Goal: Information Seeking & Learning: Compare options

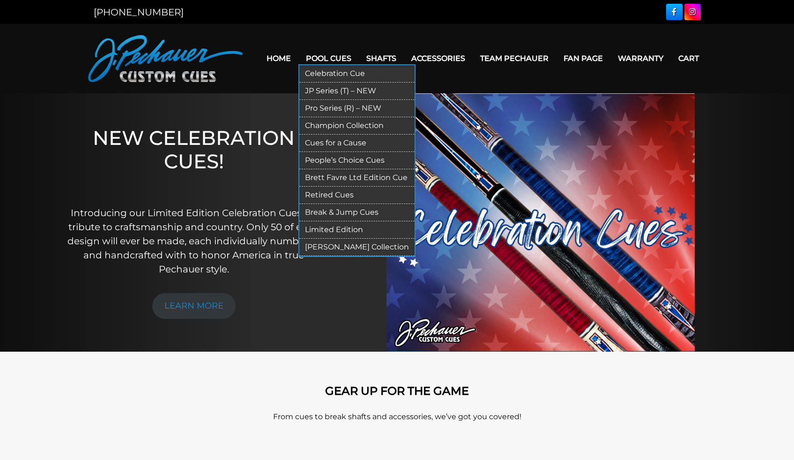
click at [338, 93] on link "JP Series (T) – NEW" at bounding box center [356, 90] width 115 height 17
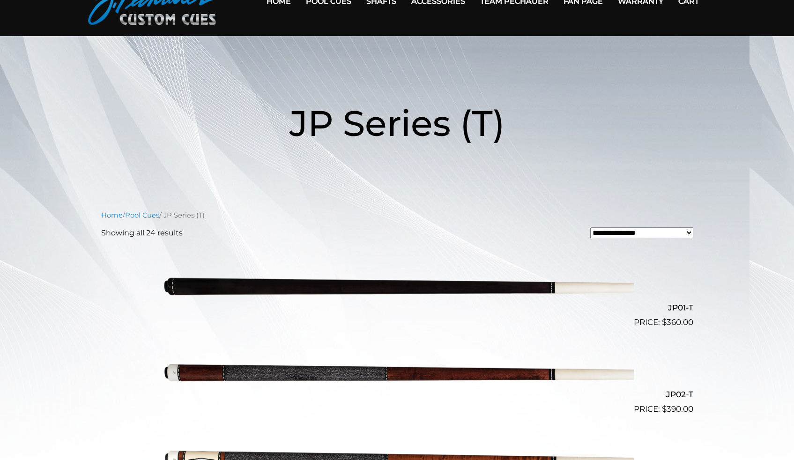
scroll to position [79, 0]
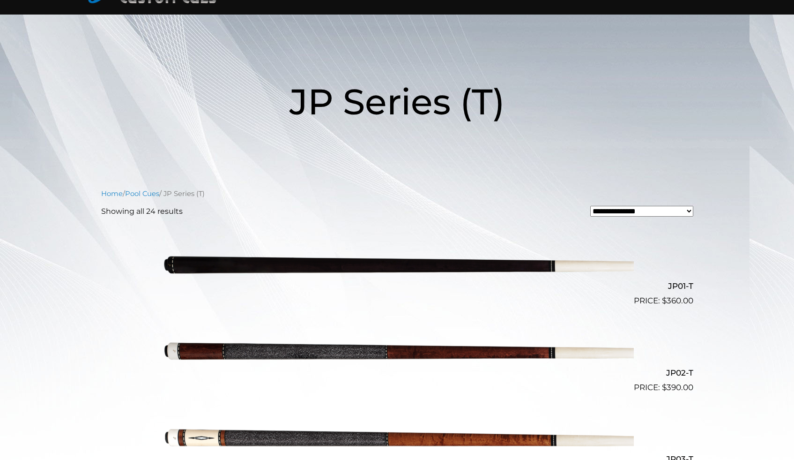
click at [348, 257] on img at bounding box center [397, 263] width 473 height 79
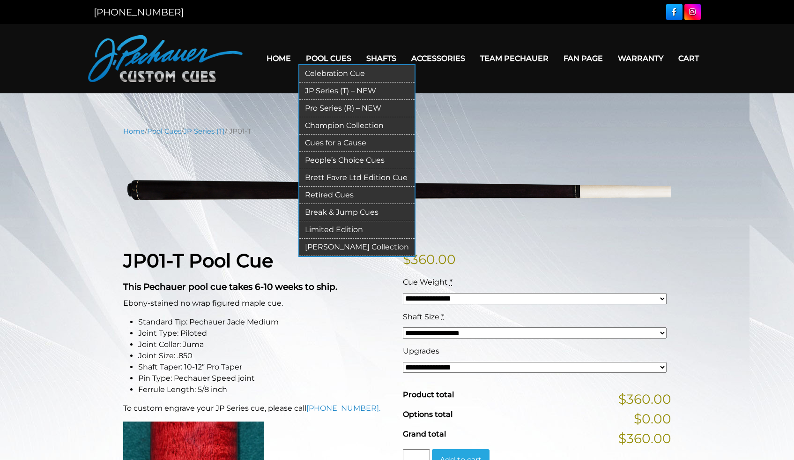
click at [337, 106] on link "Pro Series (R) – NEW" at bounding box center [356, 108] width 115 height 17
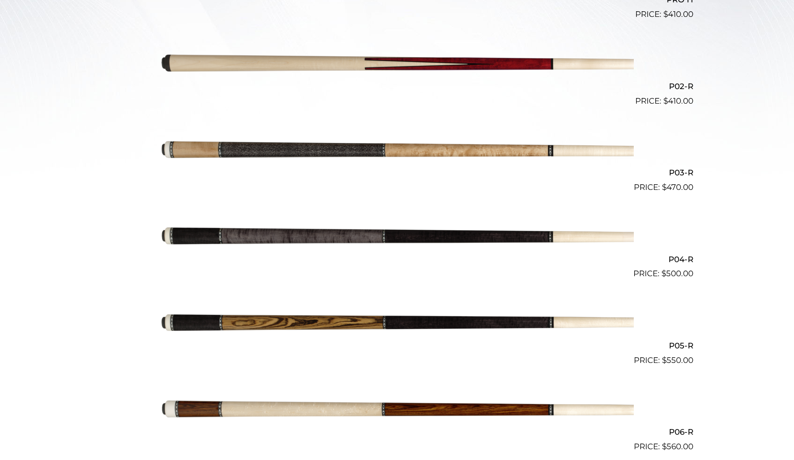
scroll to position [373, 0]
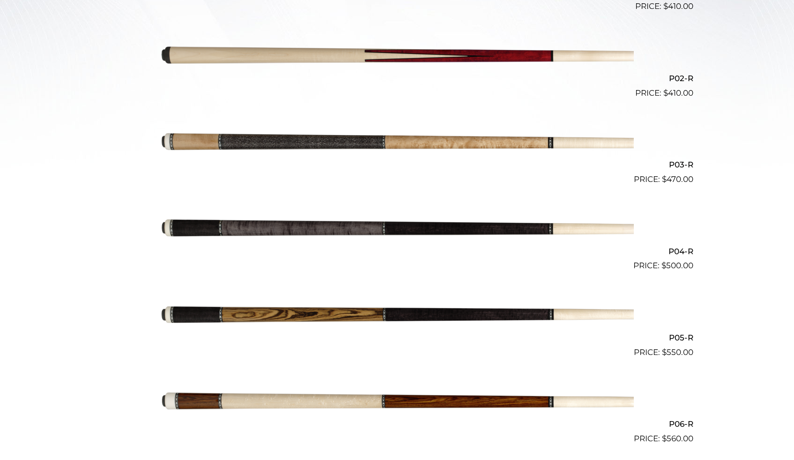
click at [457, 226] on img at bounding box center [397, 228] width 473 height 79
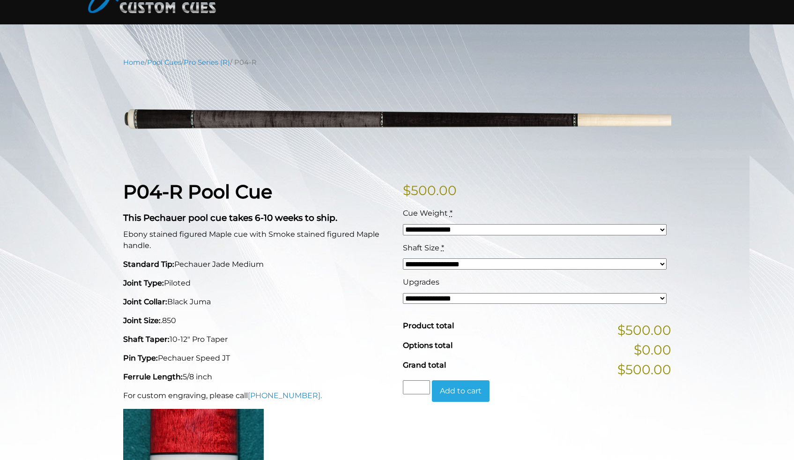
scroll to position [69, 0]
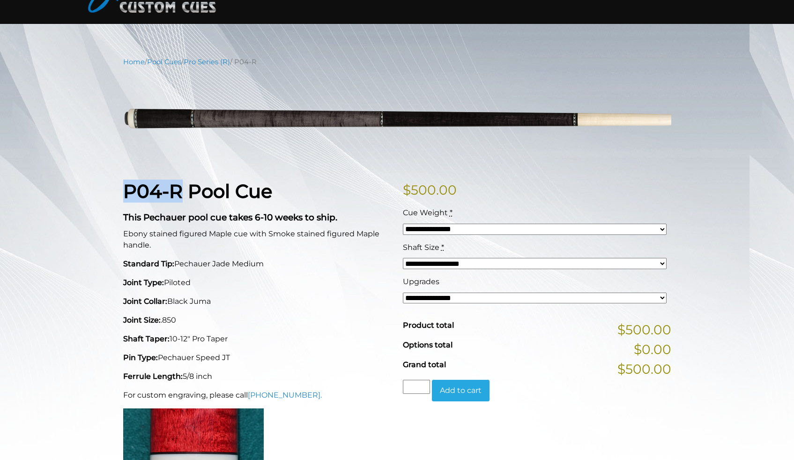
drag, startPoint x: 183, startPoint y: 191, endPoint x: 125, endPoint y: 193, distance: 57.7
click at [125, 193] on strong "P04-R Pool Cue" at bounding box center [197, 190] width 149 height 23
copy strong "P04-R"
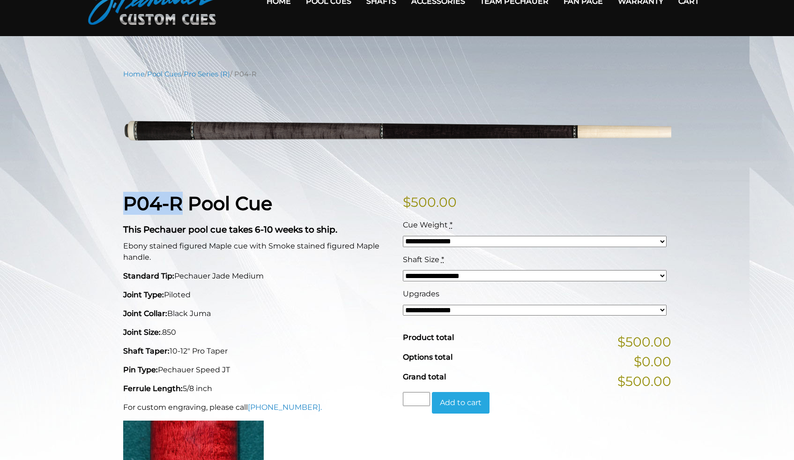
scroll to position [66, 0]
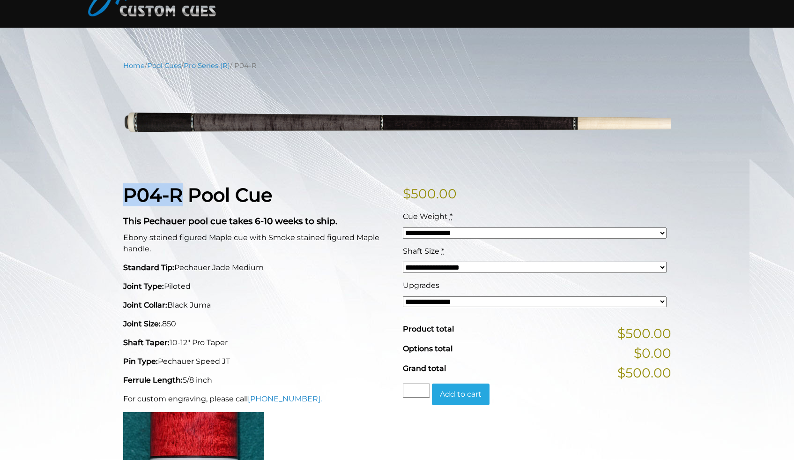
click at [487, 301] on select "**********" at bounding box center [535, 301] width 264 height 11
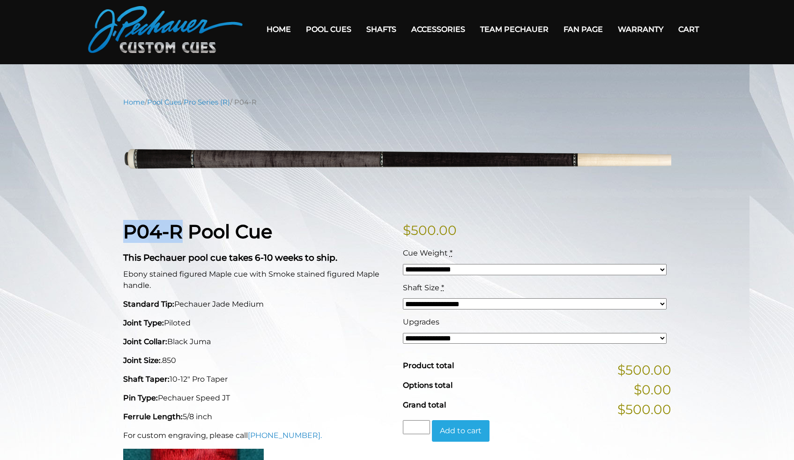
scroll to position [0, 0]
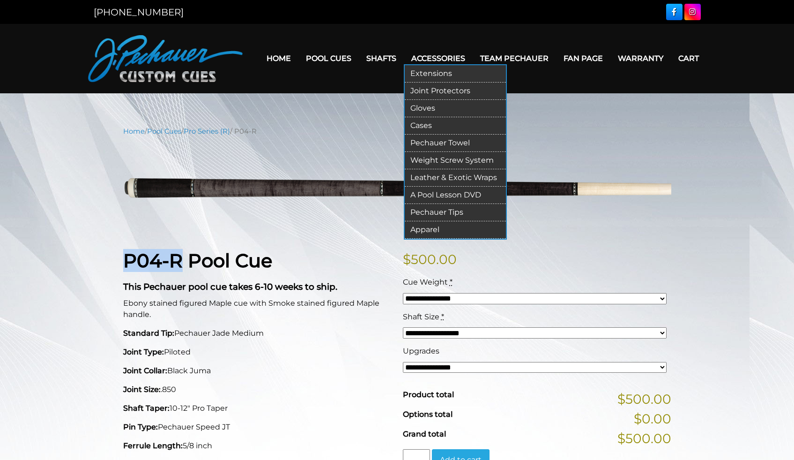
click at [430, 122] on link "Cases" at bounding box center [455, 125] width 101 height 17
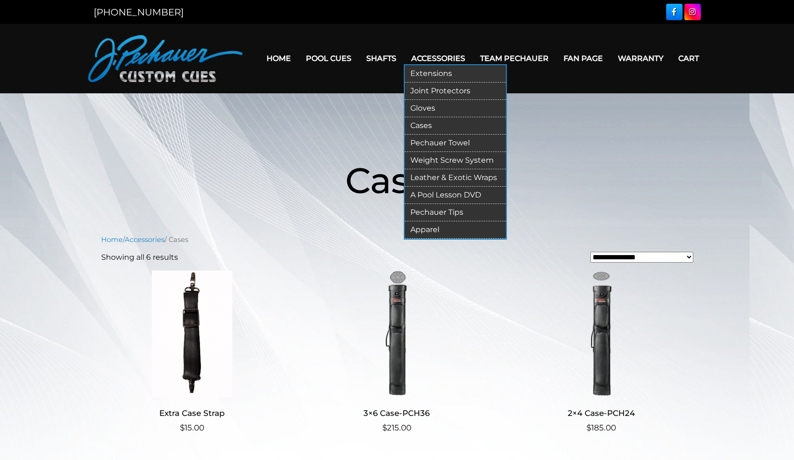
click at [452, 192] on link "A Pool Lesson DVD" at bounding box center [455, 195] width 101 height 17
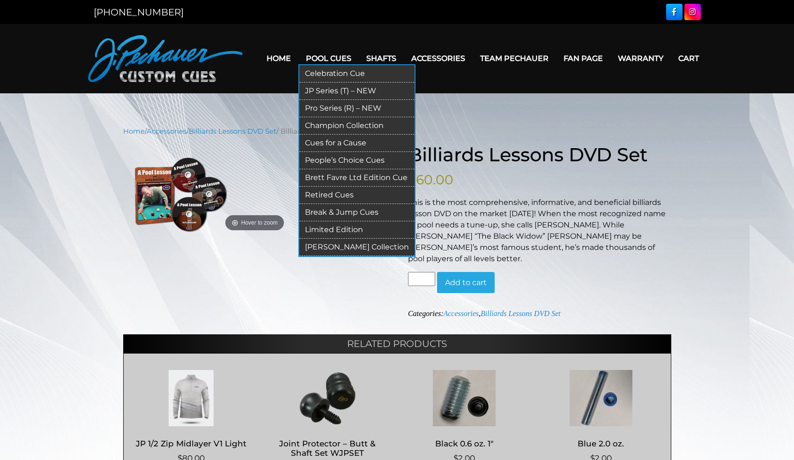
click at [323, 71] on link "Celebration Cue" at bounding box center [356, 73] width 115 height 17
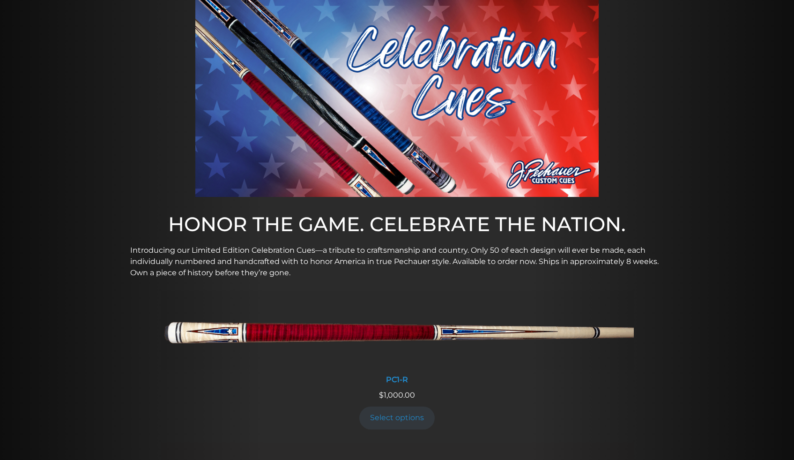
scroll to position [7, 0]
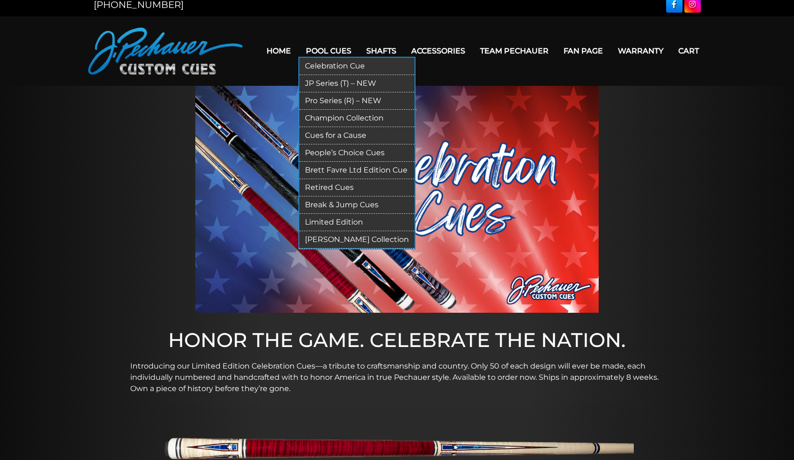
click at [354, 118] on link "Champion Collection" at bounding box center [356, 118] width 115 height 17
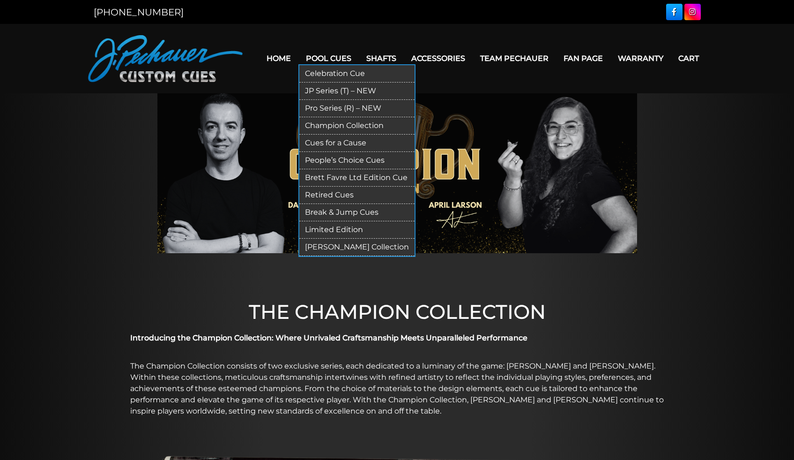
click at [361, 157] on link "People’s Choice Cues" at bounding box center [356, 160] width 115 height 17
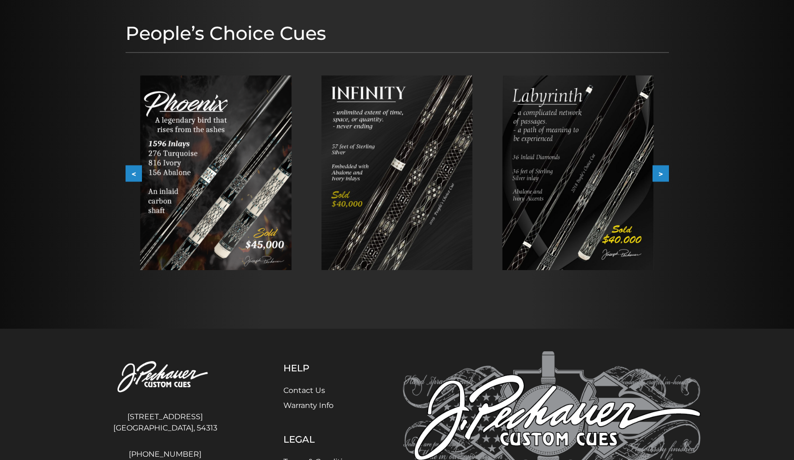
scroll to position [107, 0]
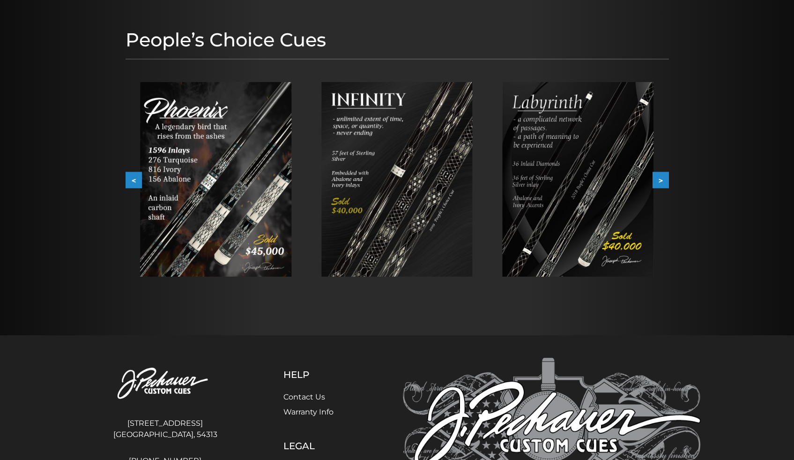
click at [659, 183] on button ">" at bounding box center [661, 180] width 16 height 16
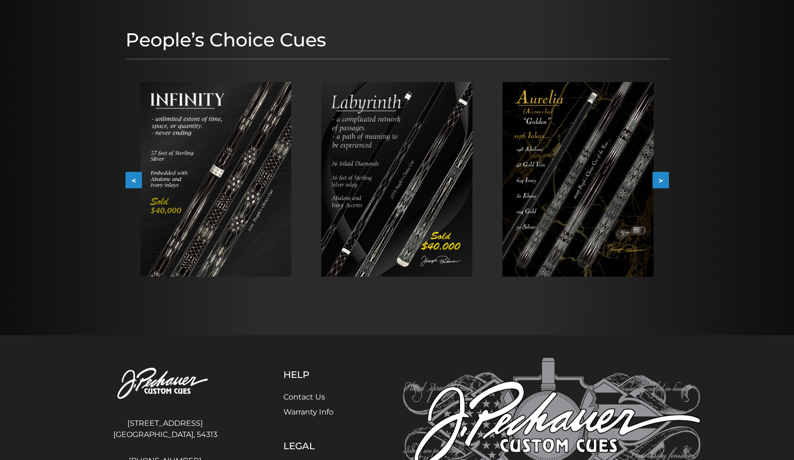
click at [659, 183] on button ">" at bounding box center [661, 180] width 16 height 16
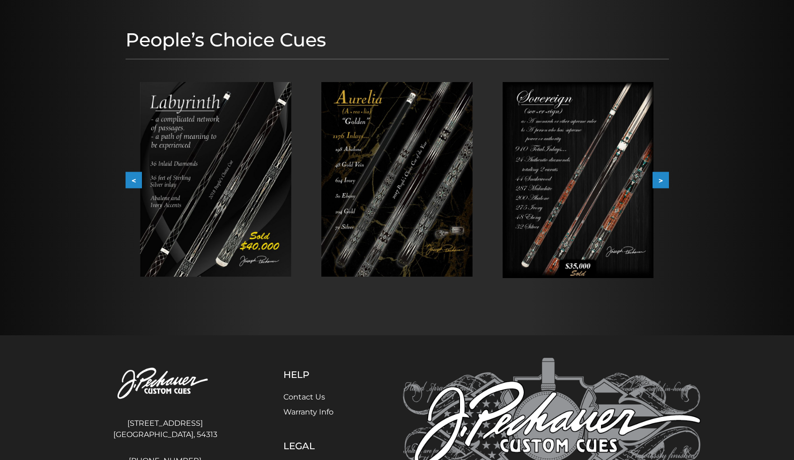
click at [659, 183] on button ">" at bounding box center [661, 180] width 16 height 16
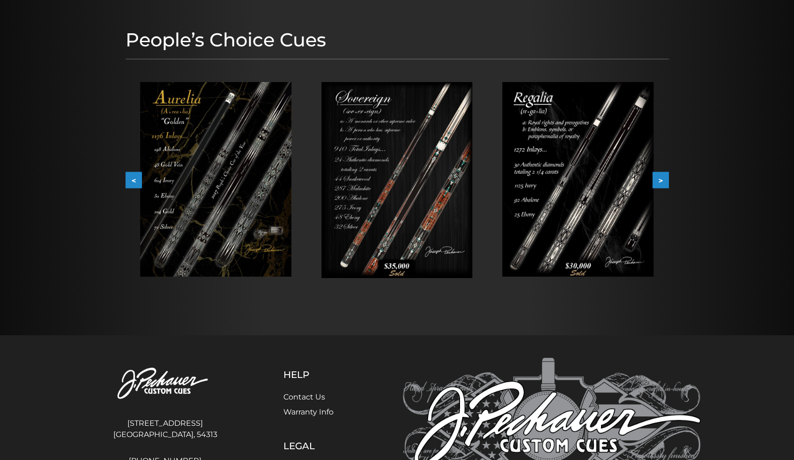
click at [659, 183] on button ">" at bounding box center [661, 180] width 16 height 16
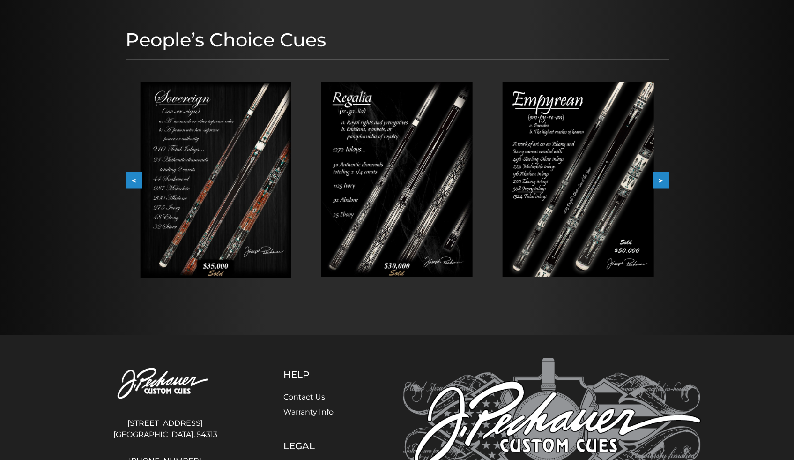
click at [659, 183] on button ">" at bounding box center [661, 180] width 16 height 16
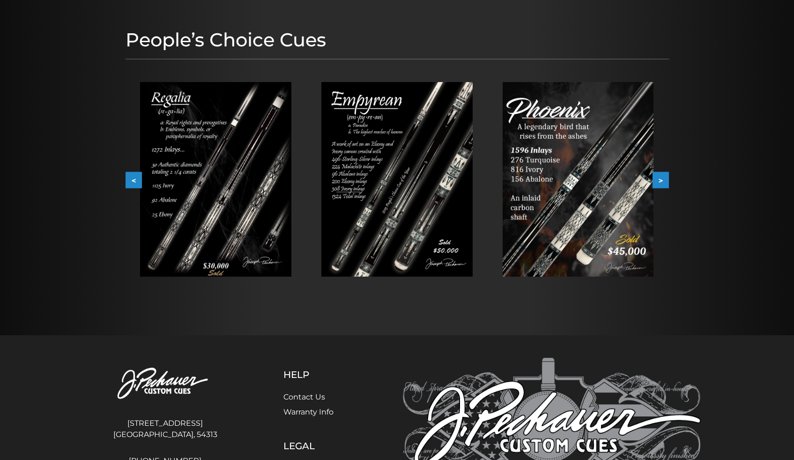
click at [659, 183] on button ">" at bounding box center [661, 180] width 16 height 16
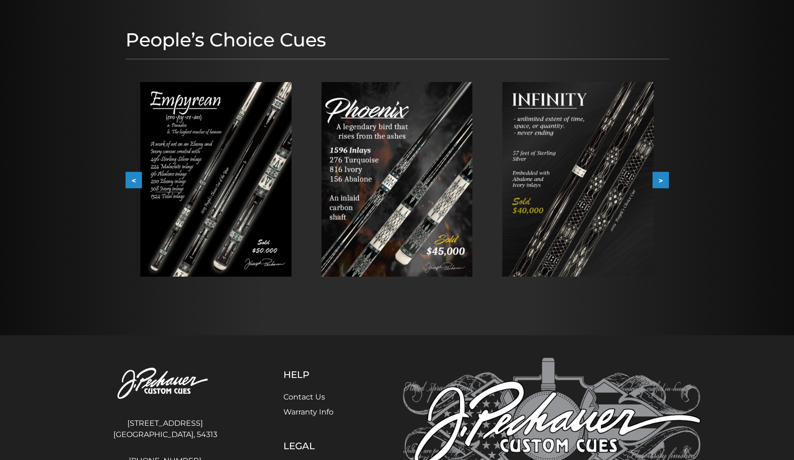
click at [659, 183] on button ">" at bounding box center [661, 180] width 16 height 16
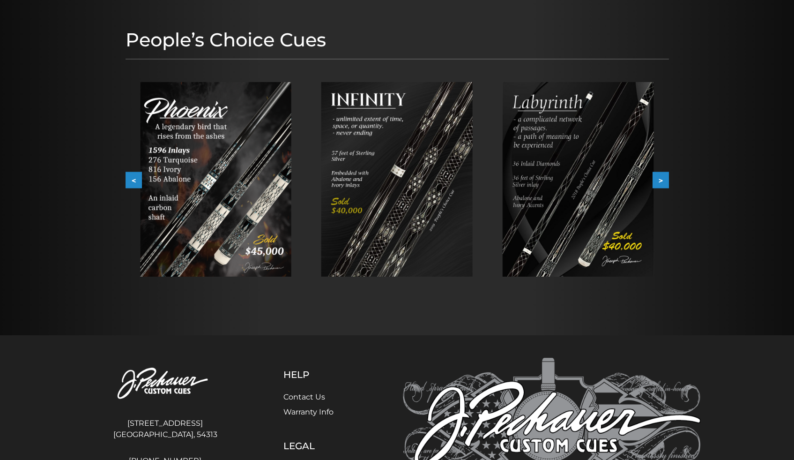
click at [659, 183] on button ">" at bounding box center [661, 180] width 16 height 16
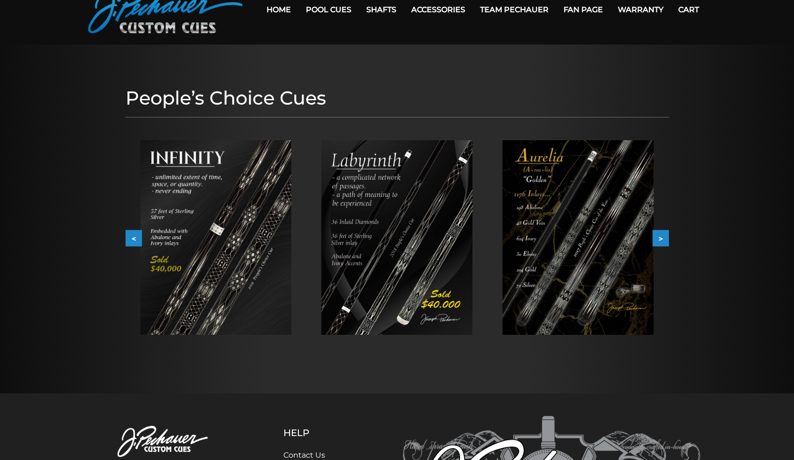
scroll to position [0, 0]
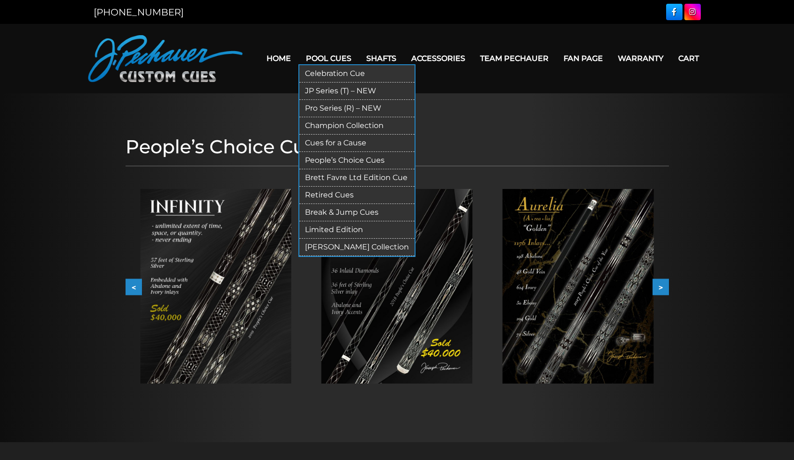
click at [354, 231] on link "Limited Edition" at bounding box center [356, 229] width 115 height 17
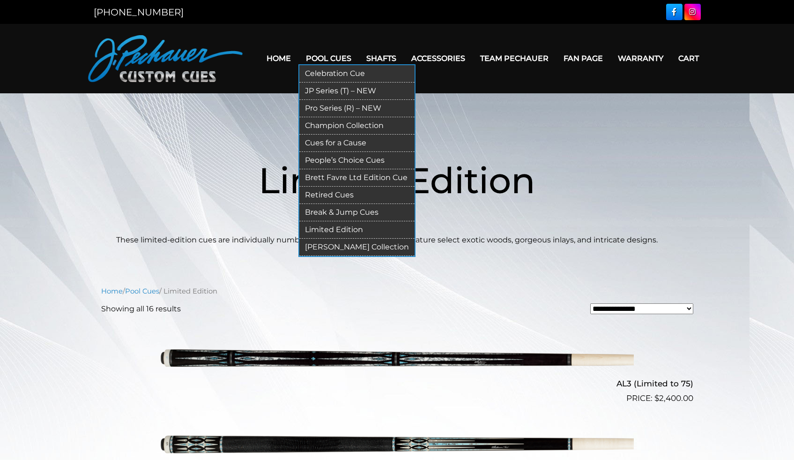
click at [359, 247] on link "[PERSON_NAME] Collection" at bounding box center [356, 247] width 115 height 17
